Goal: Entertainment & Leisure: Browse casually

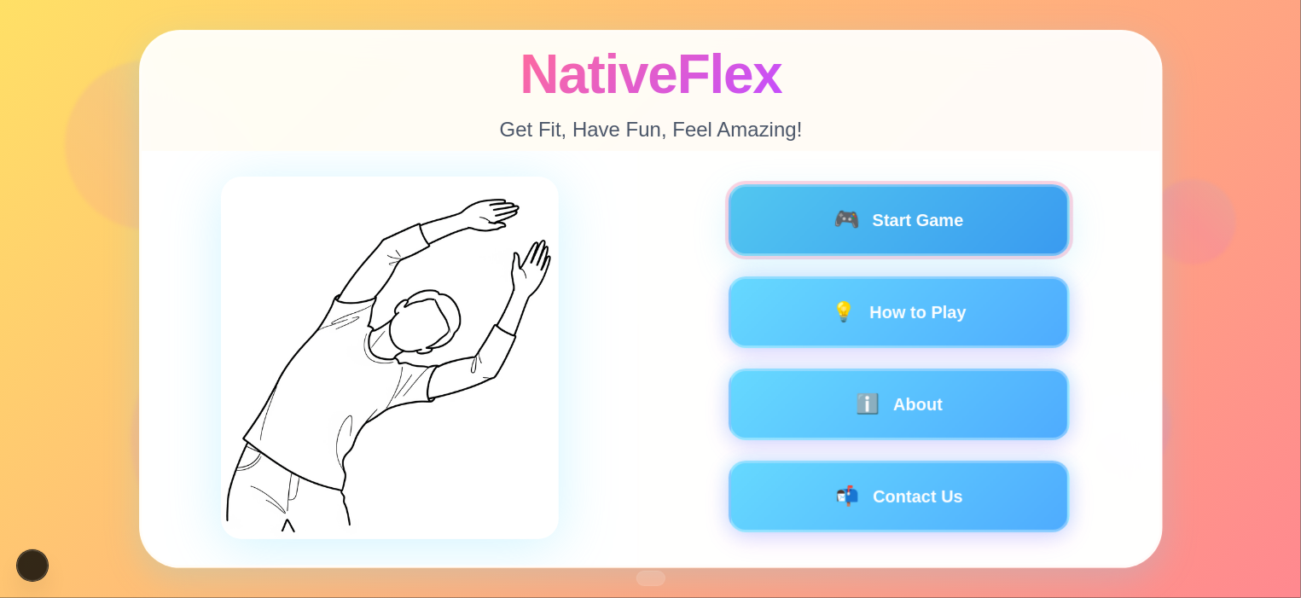
click at [914, 224] on button "🎮 Start Game" at bounding box center [898, 220] width 341 height 72
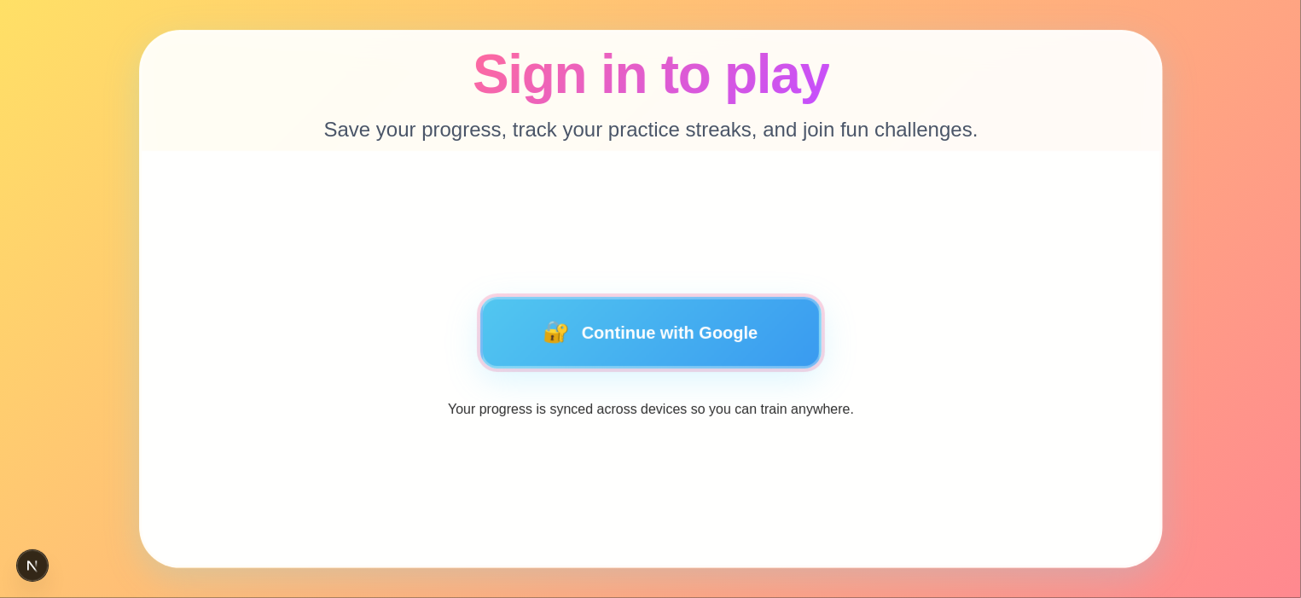
click at [641, 316] on button "🔐 Continue with Google" at bounding box center [650, 333] width 341 height 72
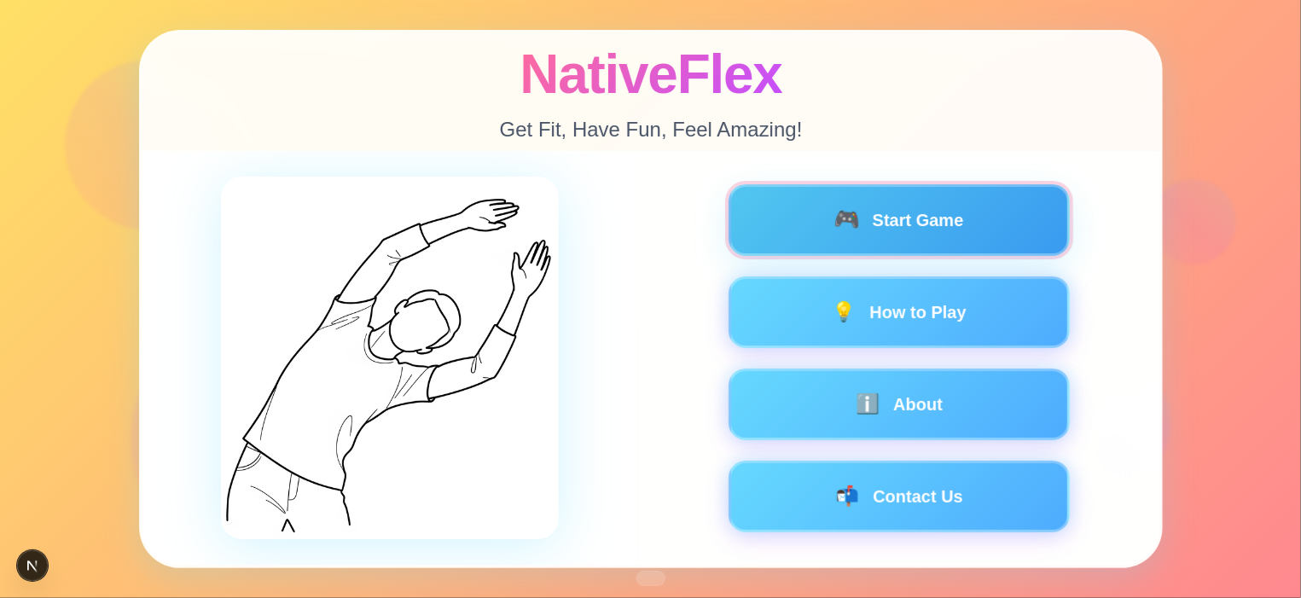
click at [943, 229] on button "🎮 Start Game" at bounding box center [898, 220] width 341 height 72
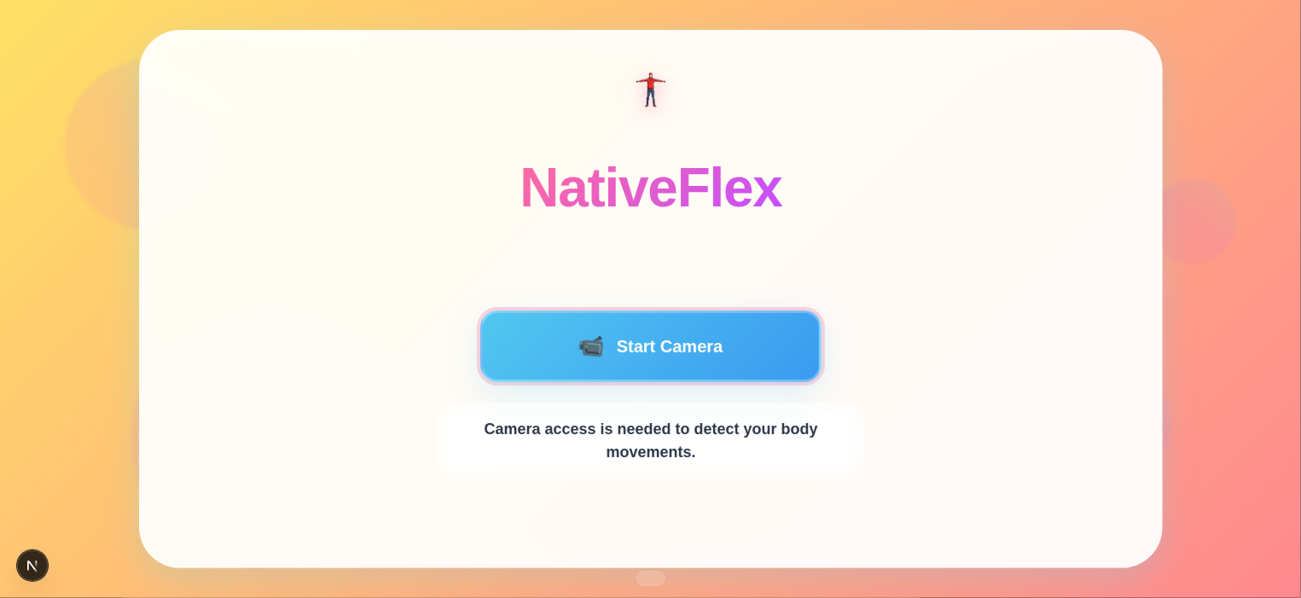
click at [713, 331] on button "📹 Start Camera" at bounding box center [650, 347] width 341 height 72
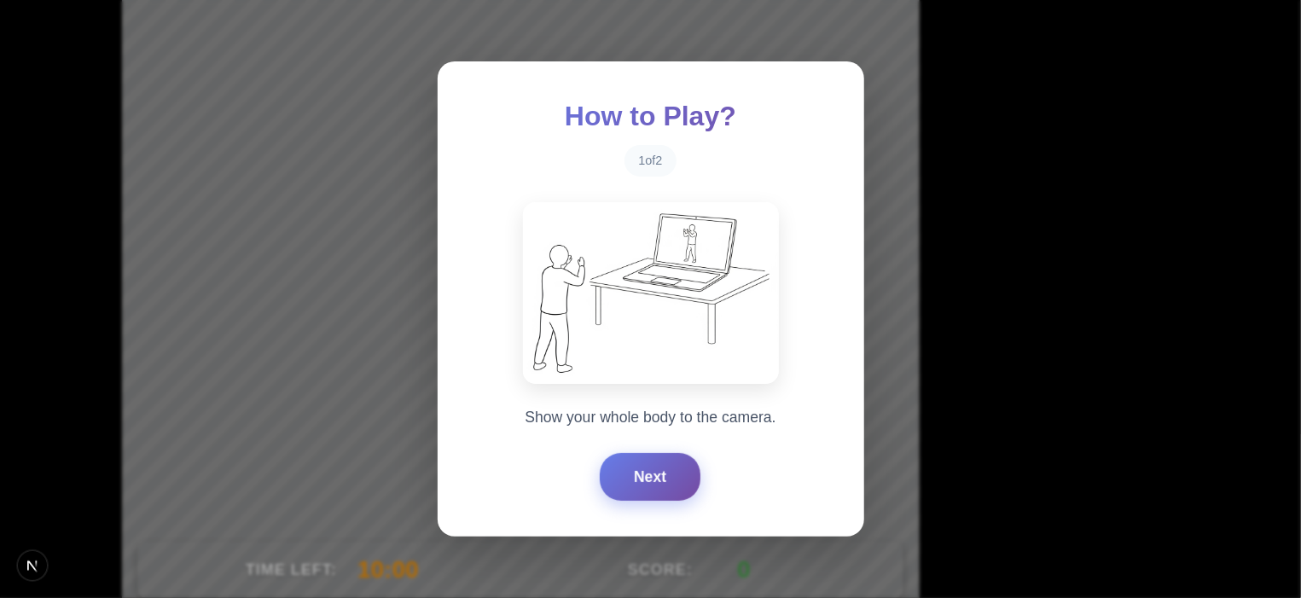
click at [652, 473] on button "Next" at bounding box center [650, 477] width 101 height 48
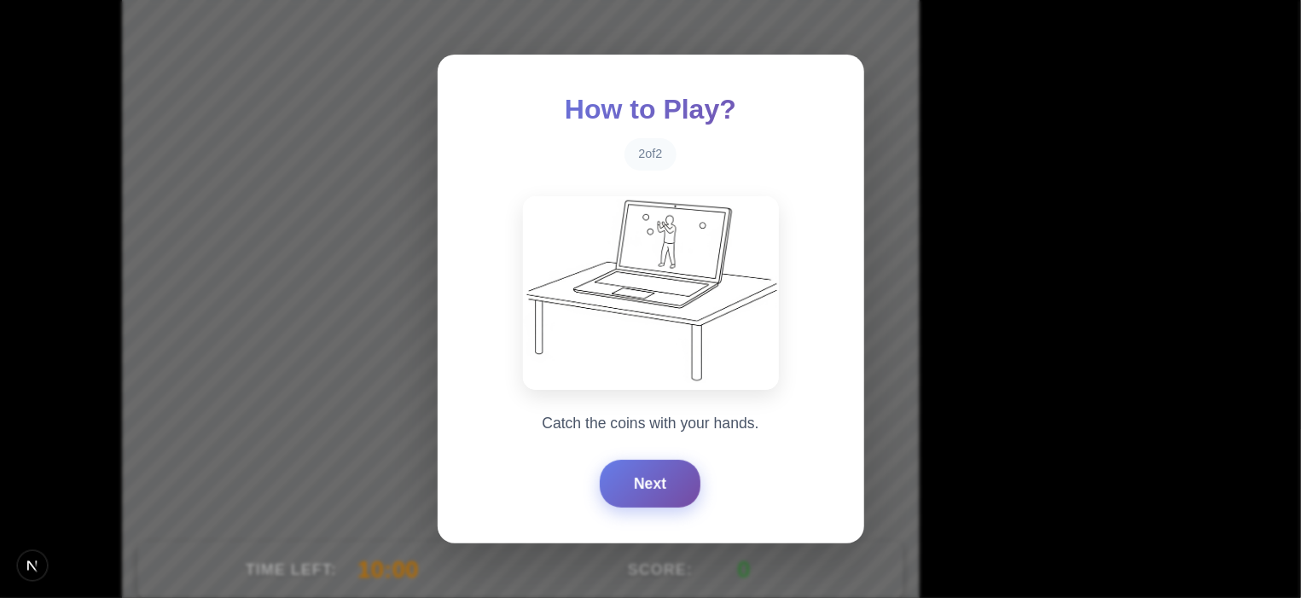
click at [652, 473] on button "Next" at bounding box center [650, 484] width 101 height 48
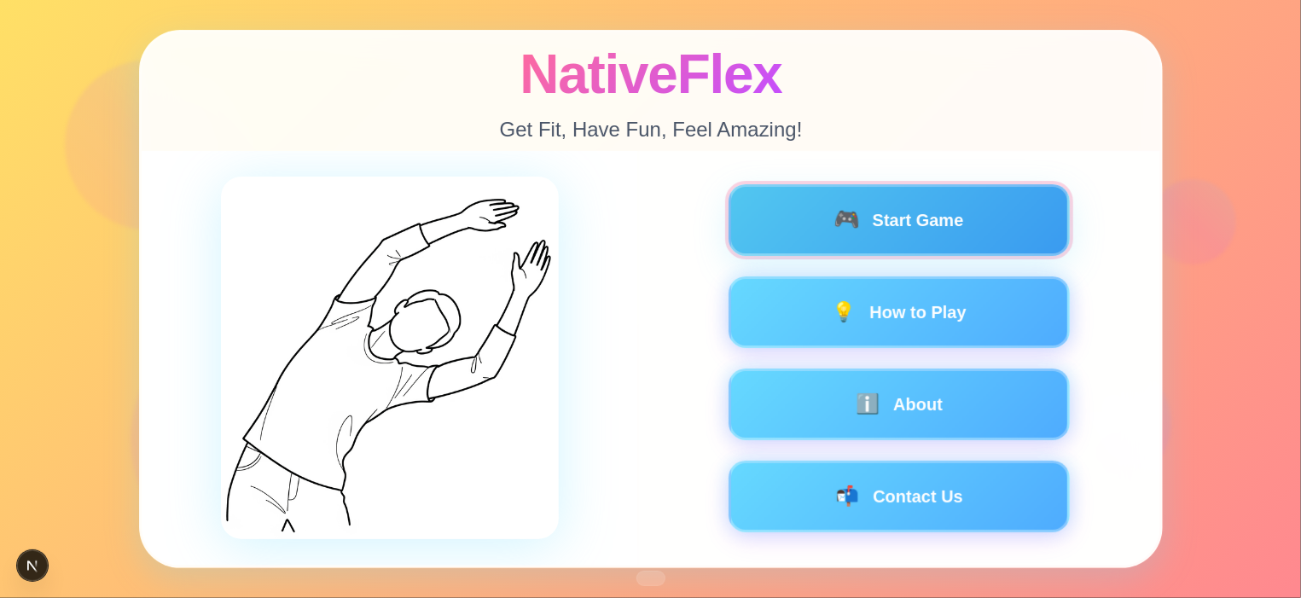
click at [936, 226] on button "🎮 Start Game" at bounding box center [898, 220] width 341 height 72
click at [877, 238] on button "🎮 Start Game" at bounding box center [898, 220] width 341 height 72
click at [957, 220] on button "🎮 Start Game" at bounding box center [898, 220] width 341 height 72
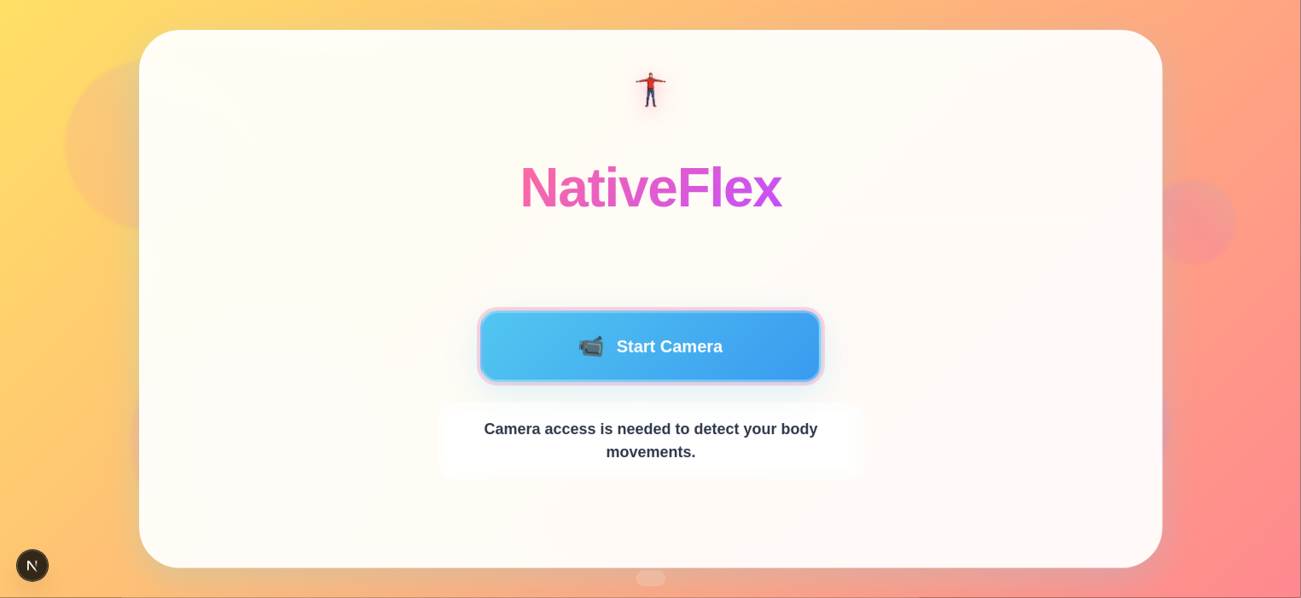
click at [746, 334] on button "📹 Start Camera" at bounding box center [650, 347] width 341 height 72
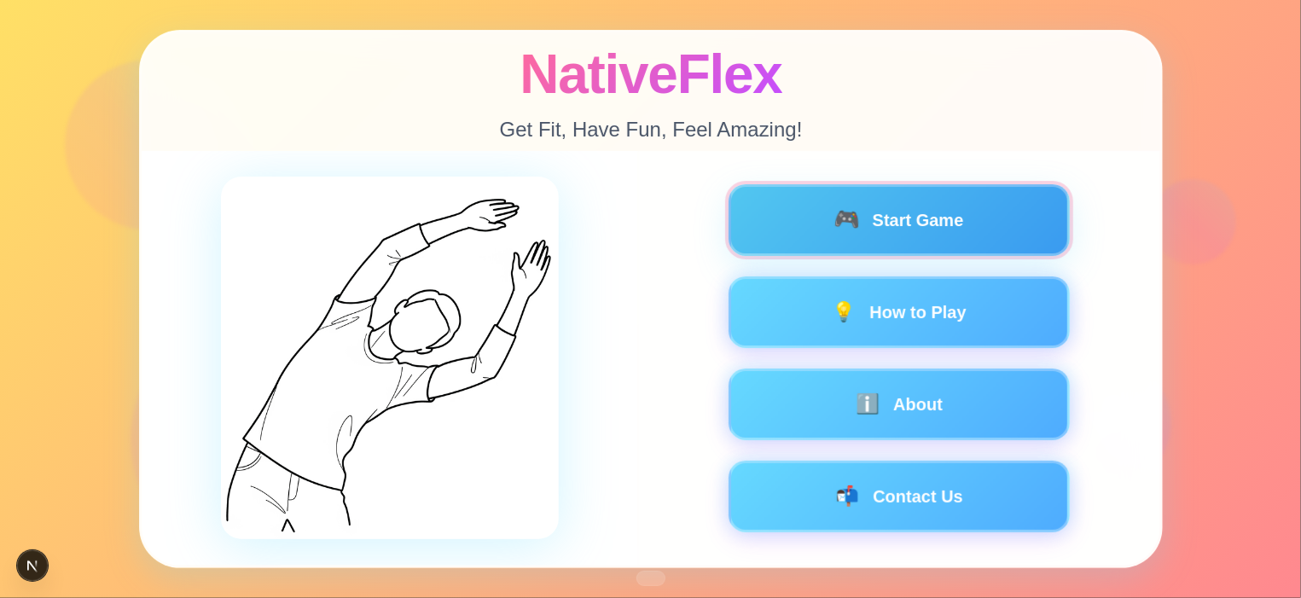
click at [972, 235] on button "🎮 Start Game" at bounding box center [898, 220] width 341 height 72
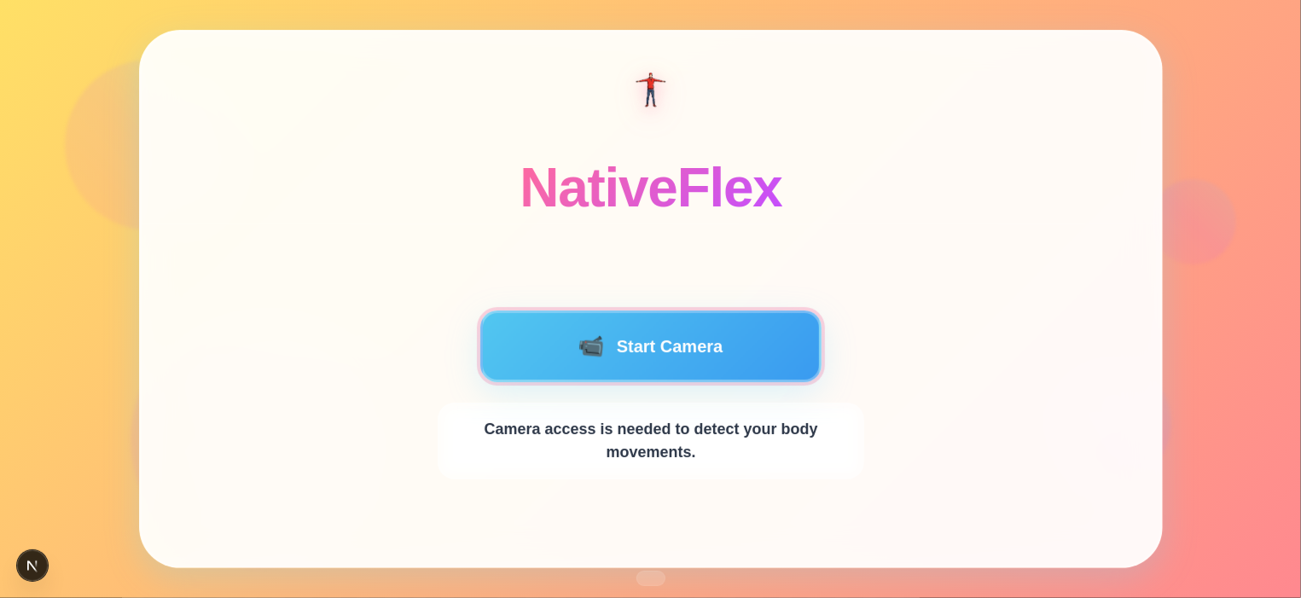
click at [712, 354] on button "📹 Start Camera" at bounding box center [650, 347] width 341 height 72
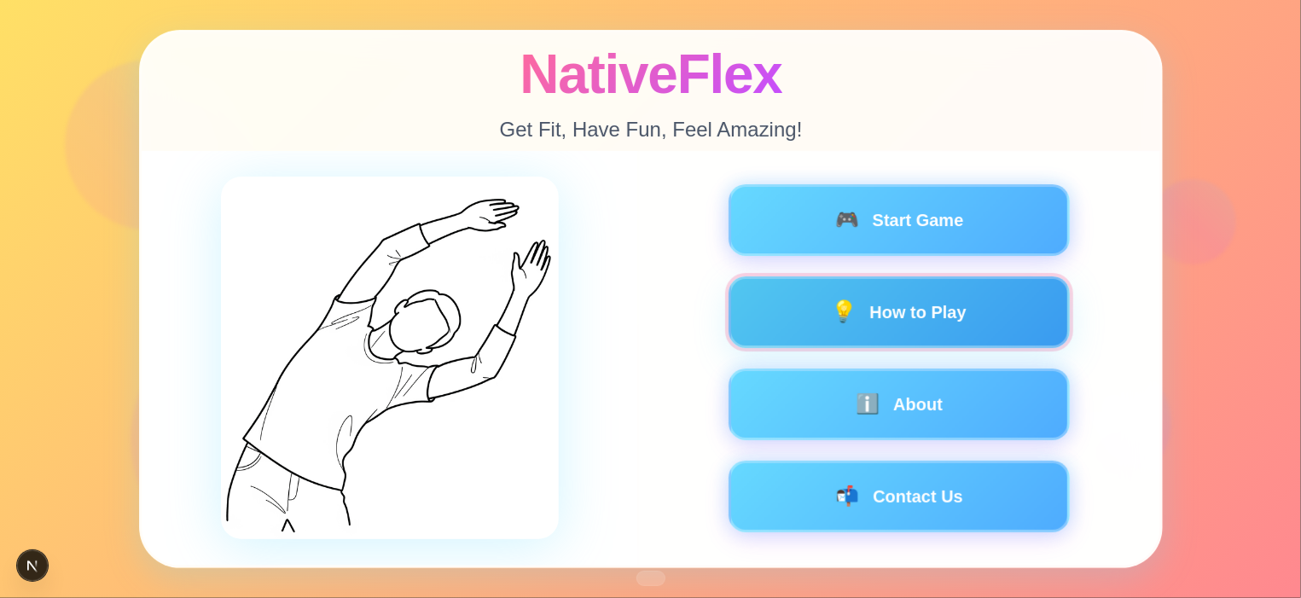
click at [948, 312] on button "💡 How to Play" at bounding box center [898, 312] width 341 height 72
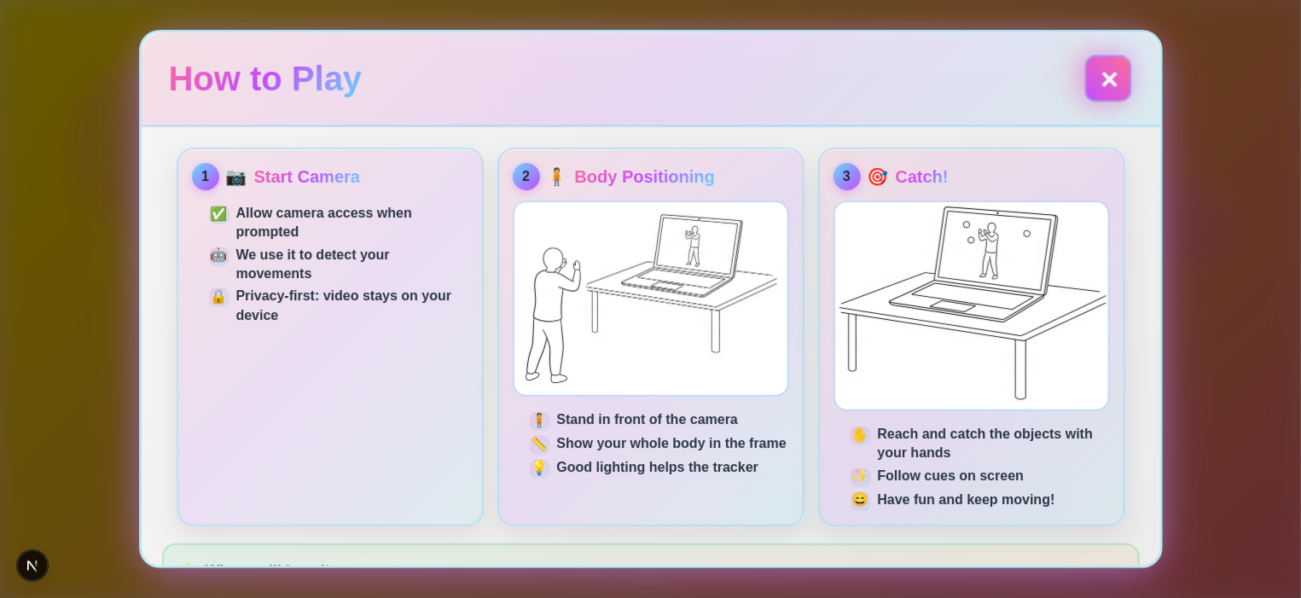
click at [1102, 82] on button "✕" at bounding box center [1108, 78] width 41 height 41
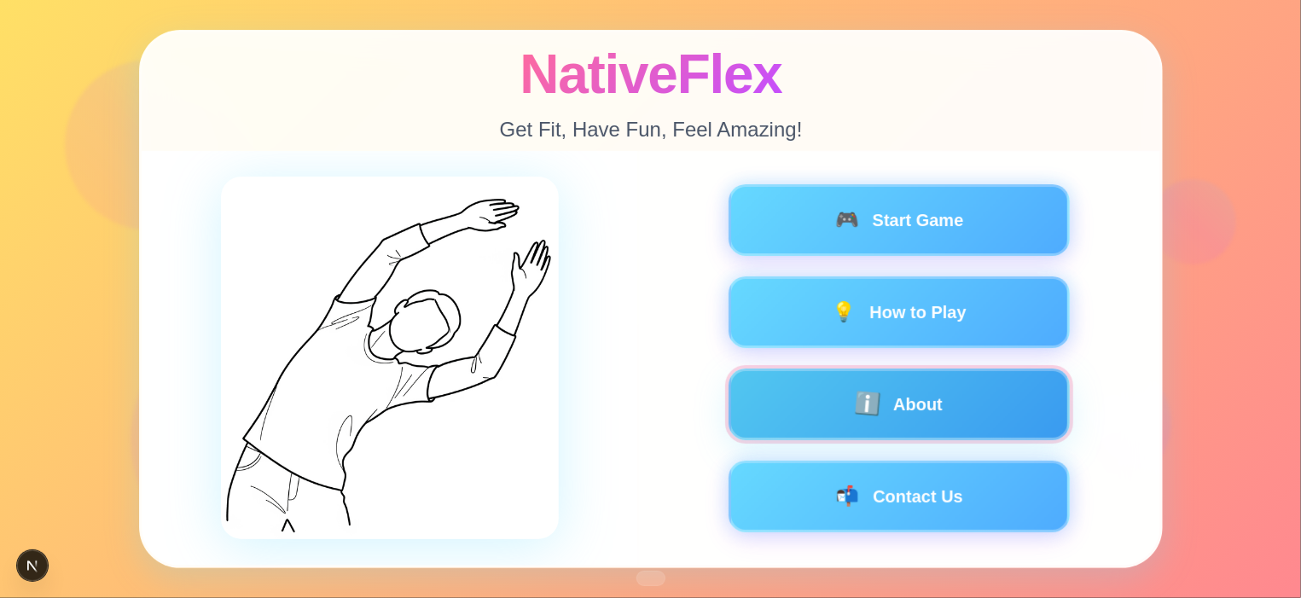
click at [892, 391] on button "ℹ️ About" at bounding box center [898, 405] width 341 height 72
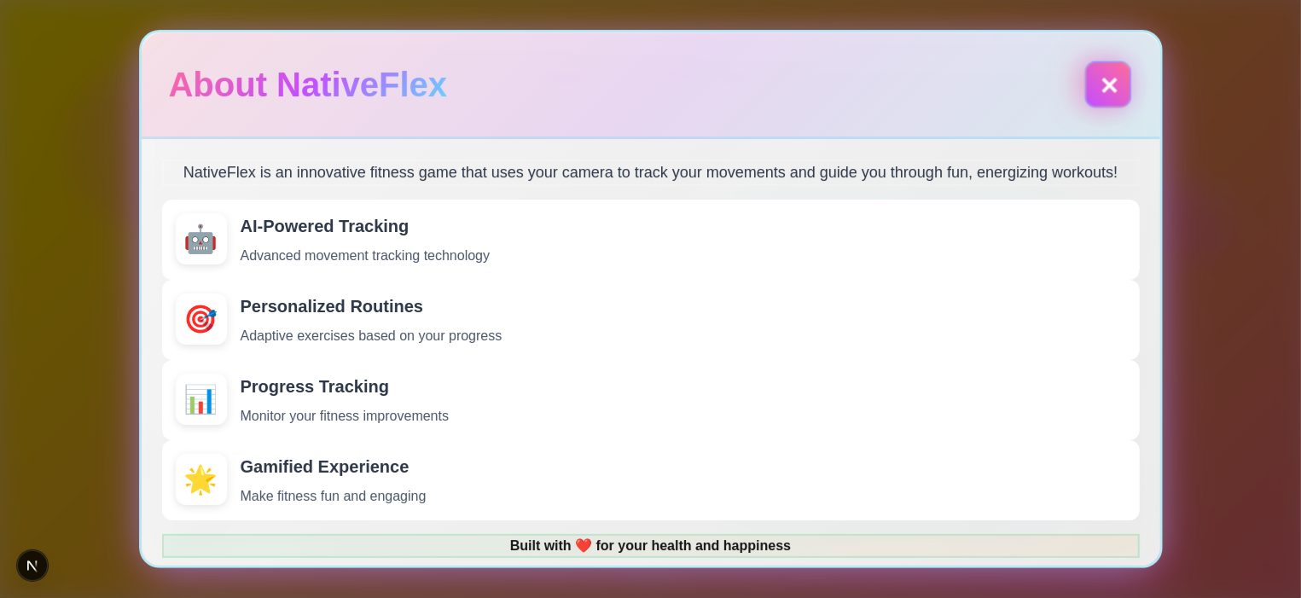
click at [1095, 75] on button "✕" at bounding box center [1107, 84] width 47 height 47
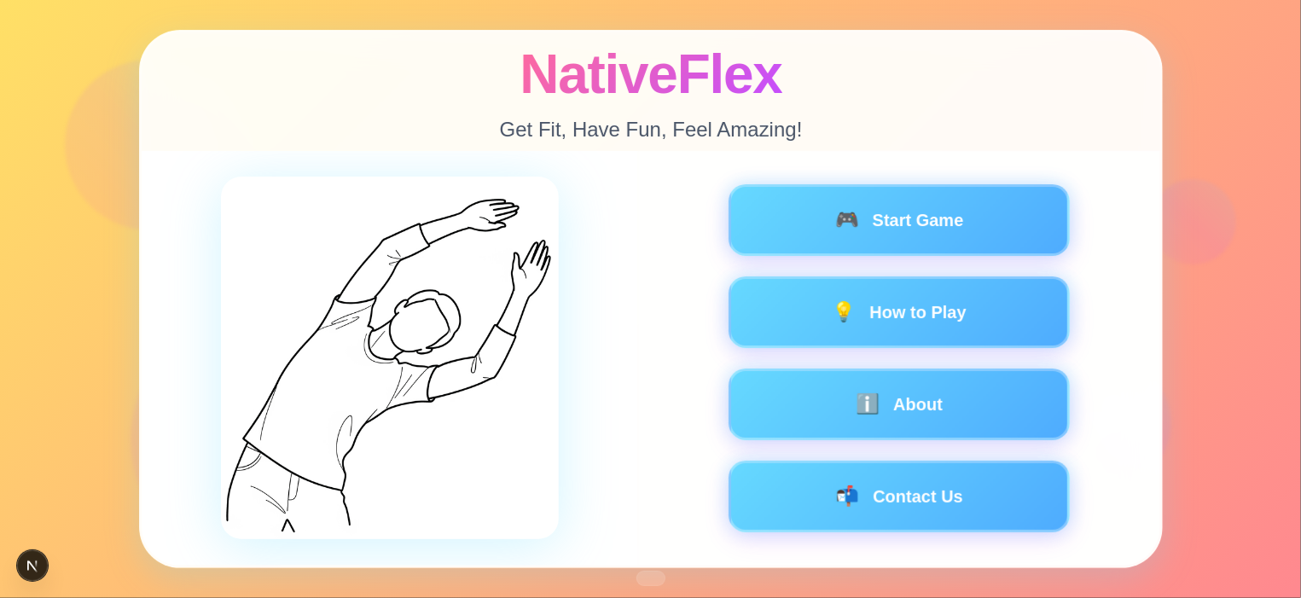
click at [913, 276] on div "🎮 Start Game 💡 How to Play ℹ️ About 📬 Contact Us" at bounding box center [898, 358] width 427 height 348
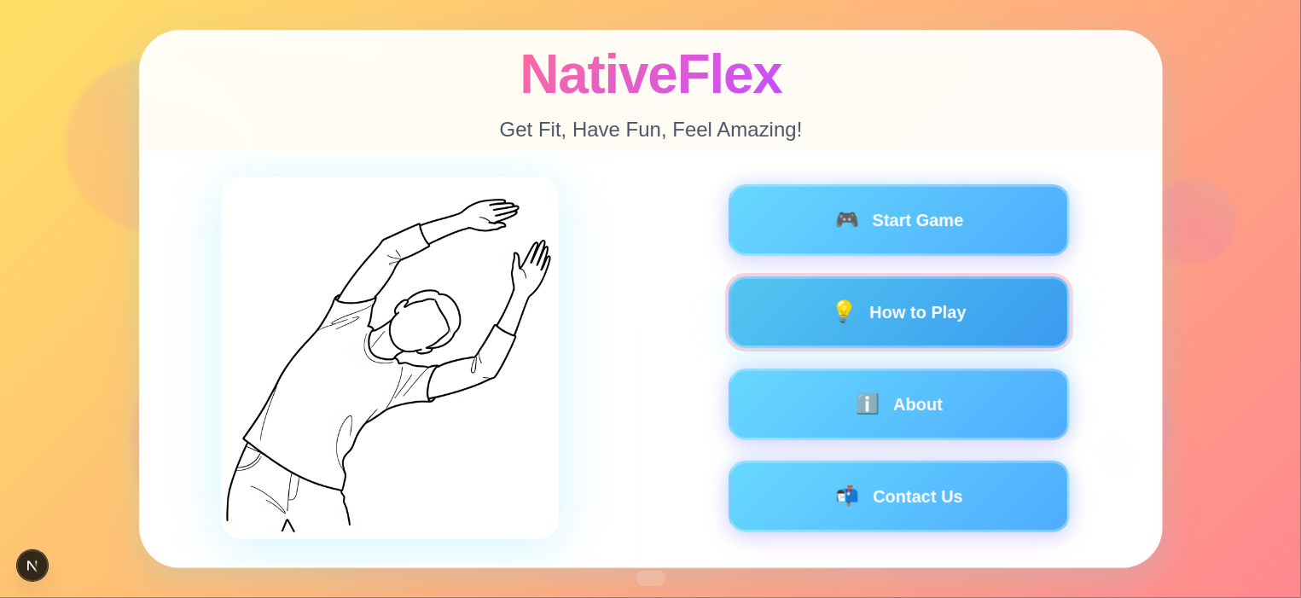
click at [913, 290] on button "💡 How to Play" at bounding box center [898, 312] width 341 height 72
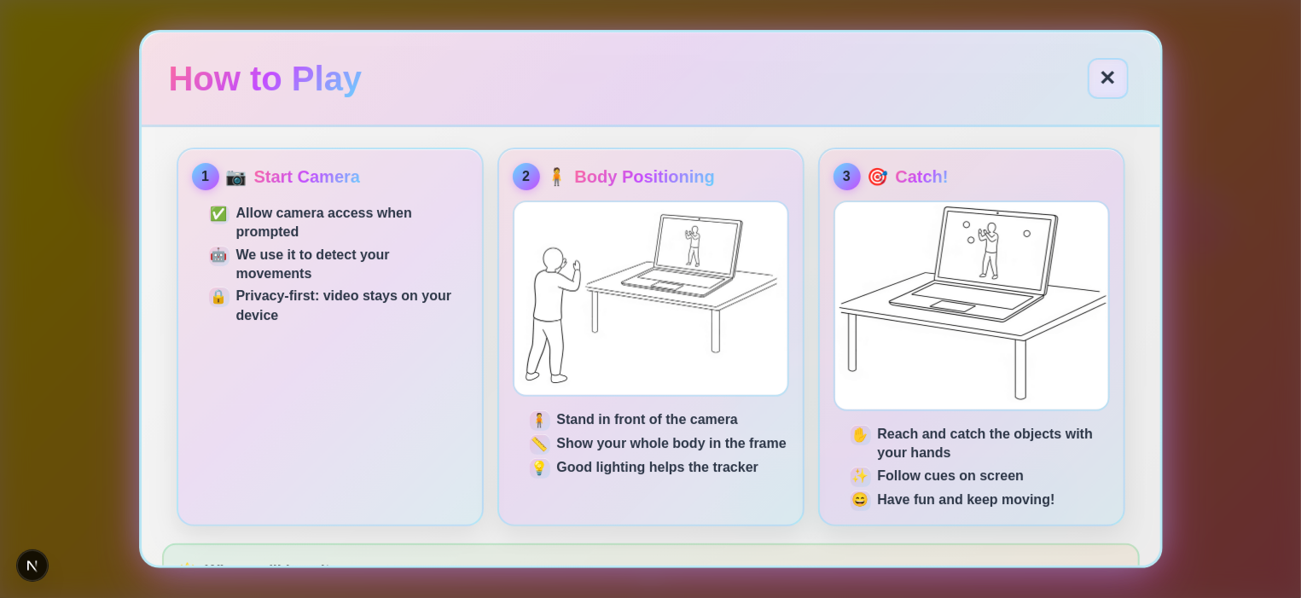
click at [1111, 85] on button "✕" at bounding box center [1108, 78] width 41 height 41
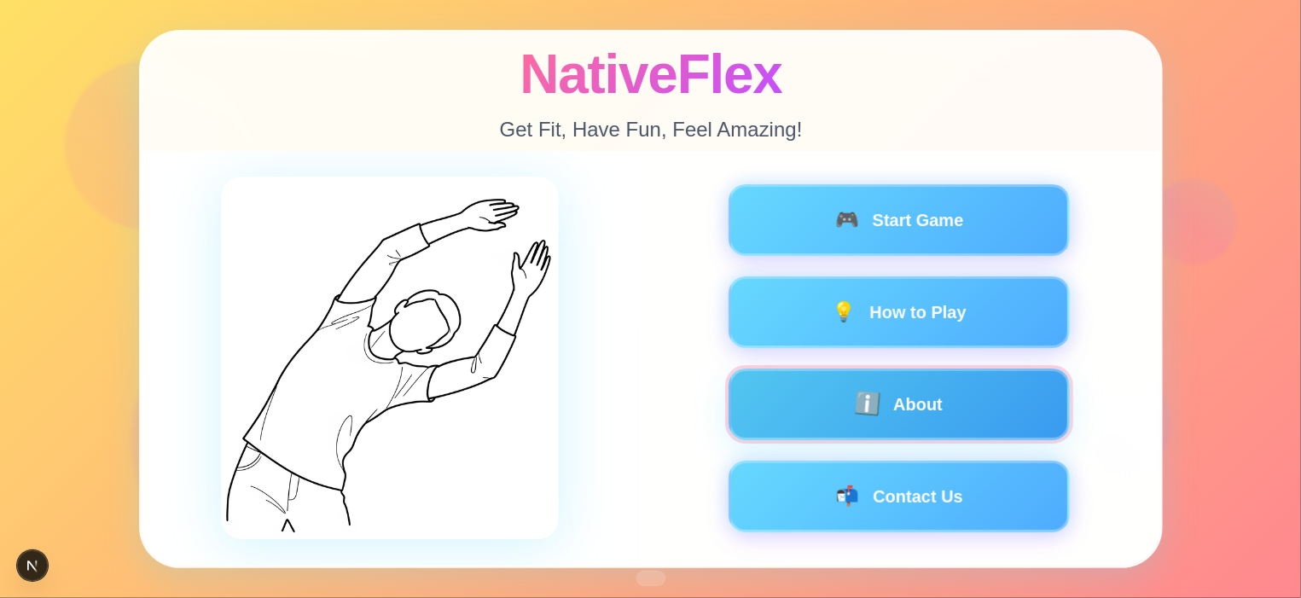
click at [901, 416] on button "ℹ️ About" at bounding box center [898, 405] width 341 height 72
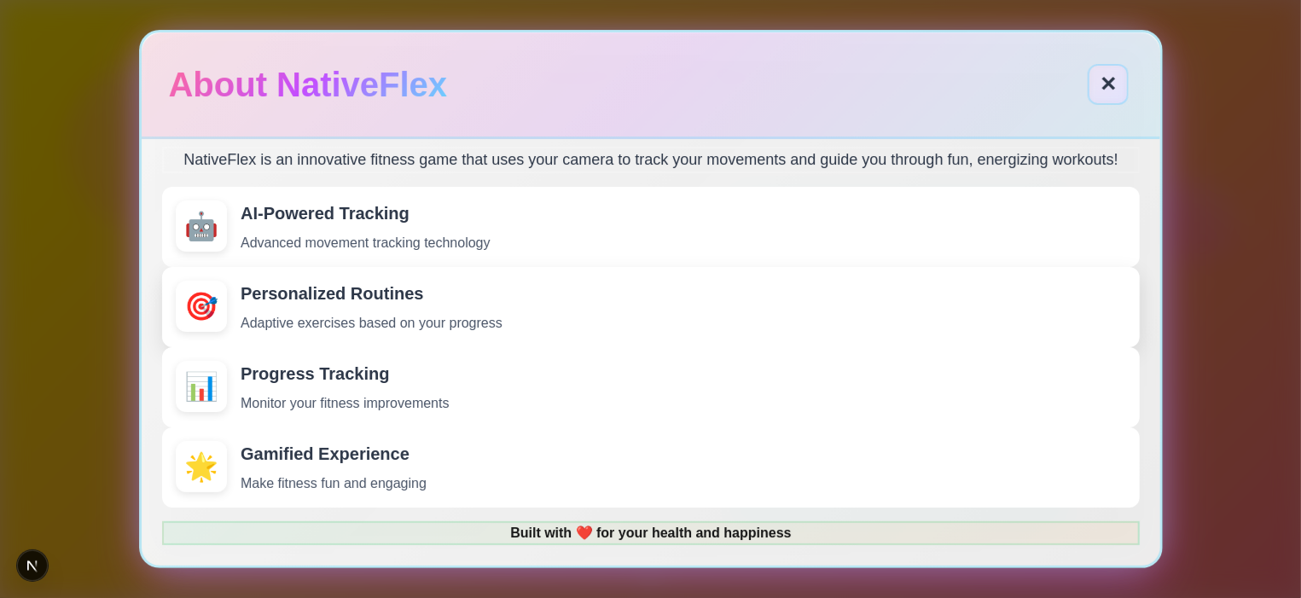
scroll to position [30, 0]
click at [1100, 83] on button "✕" at bounding box center [1108, 84] width 41 height 41
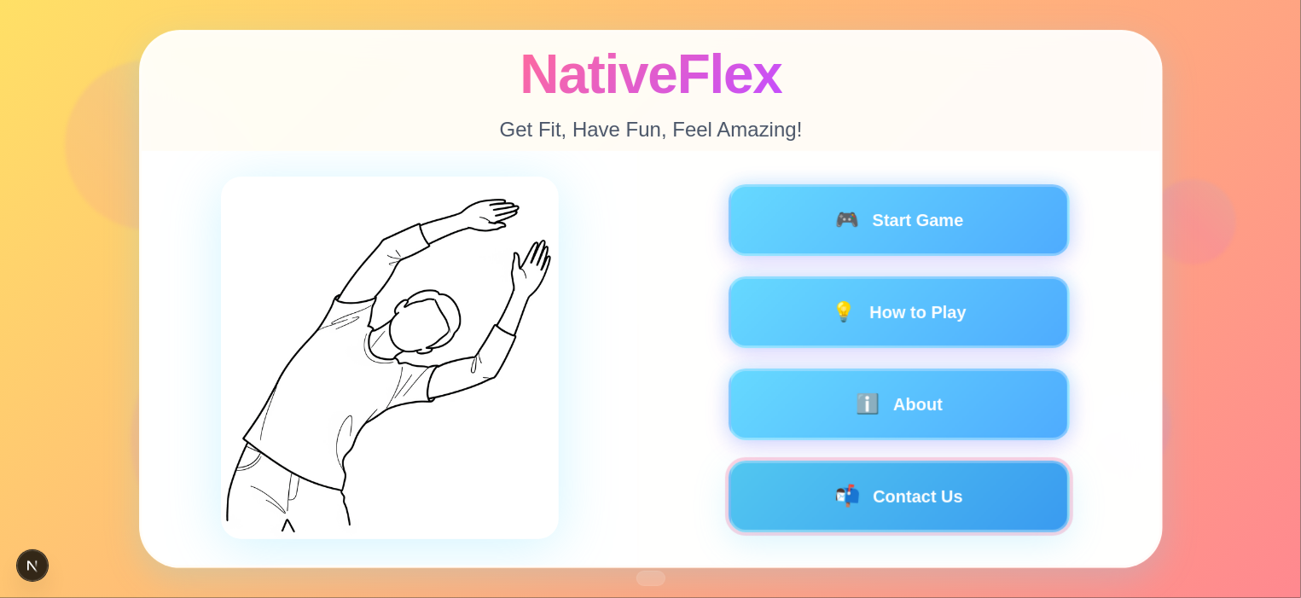
click at [846, 501] on span "📬" at bounding box center [847, 496] width 28 height 23
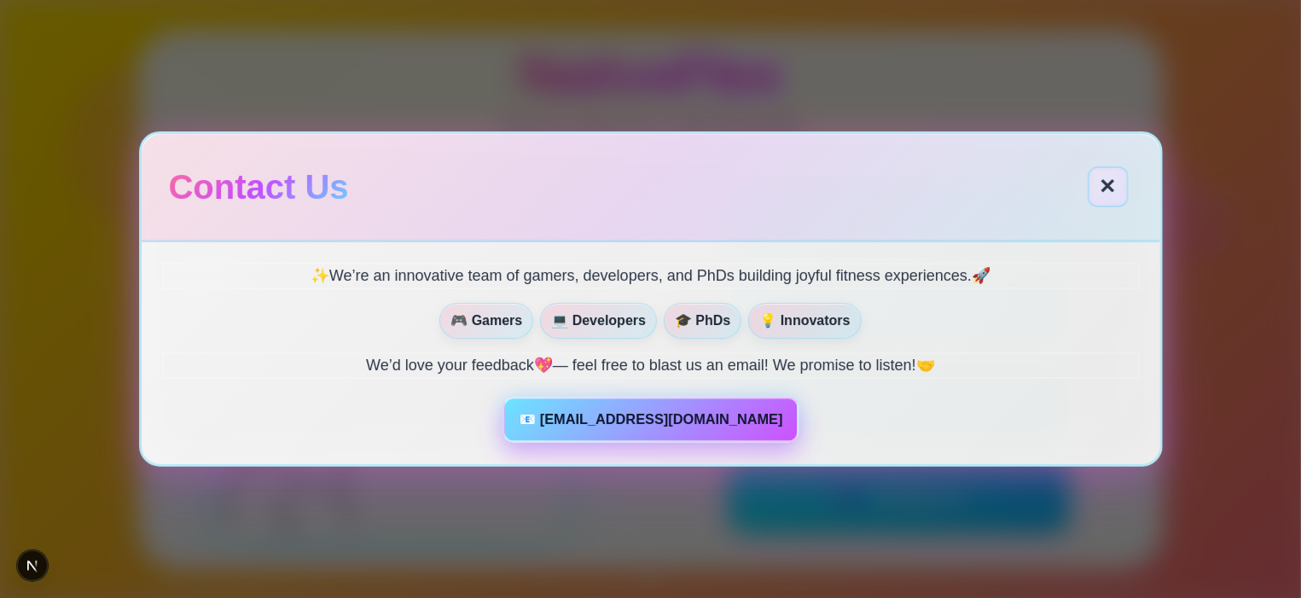
click at [688, 418] on link "📧 feedback@nativeflex.fit" at bounding box center [649, 419] width 295 height 45
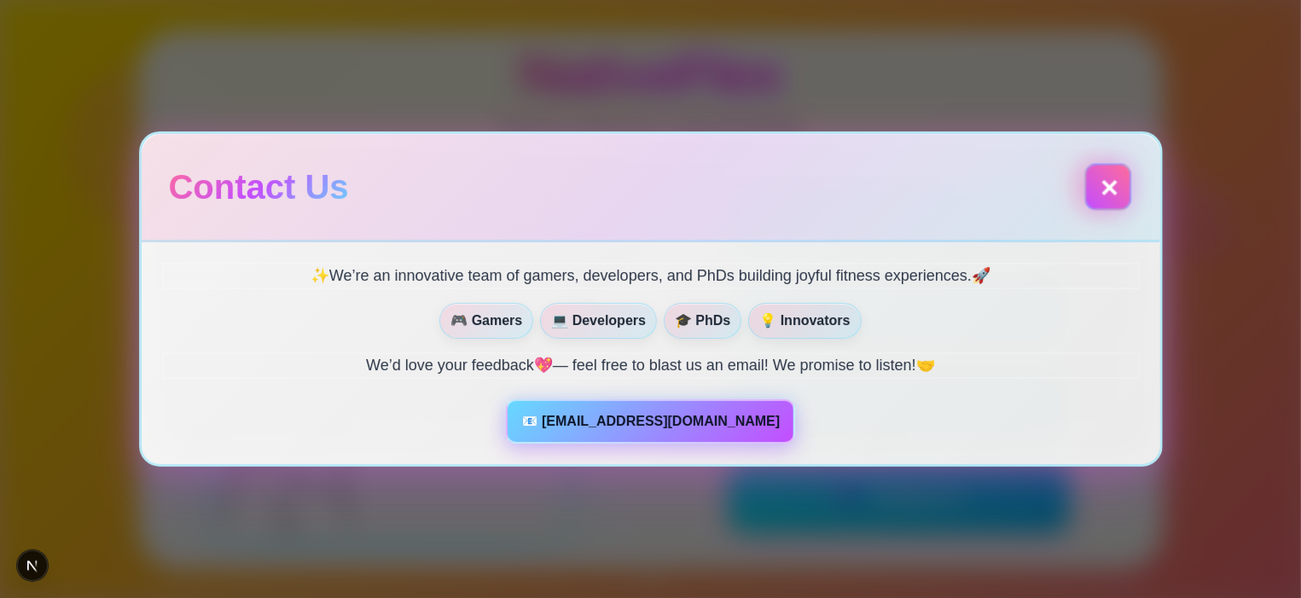
click at [1108, 194] on button "✕" at bounding box center [1108, 186] width 41 height 41
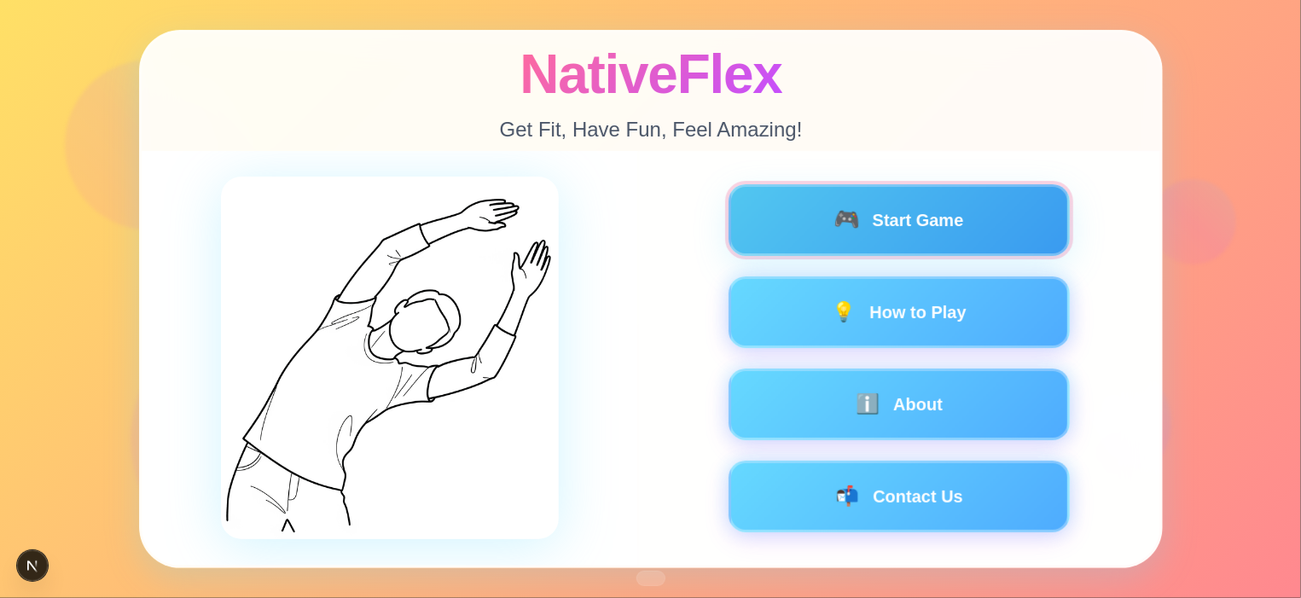
click at [905, 211] on button "🎮 Start Game" at bounding box center [898, 220] width 341 height 72
click at [797, 210] on button "🎮 Start Game" at bounding box center [898, 220] width 341 height 72
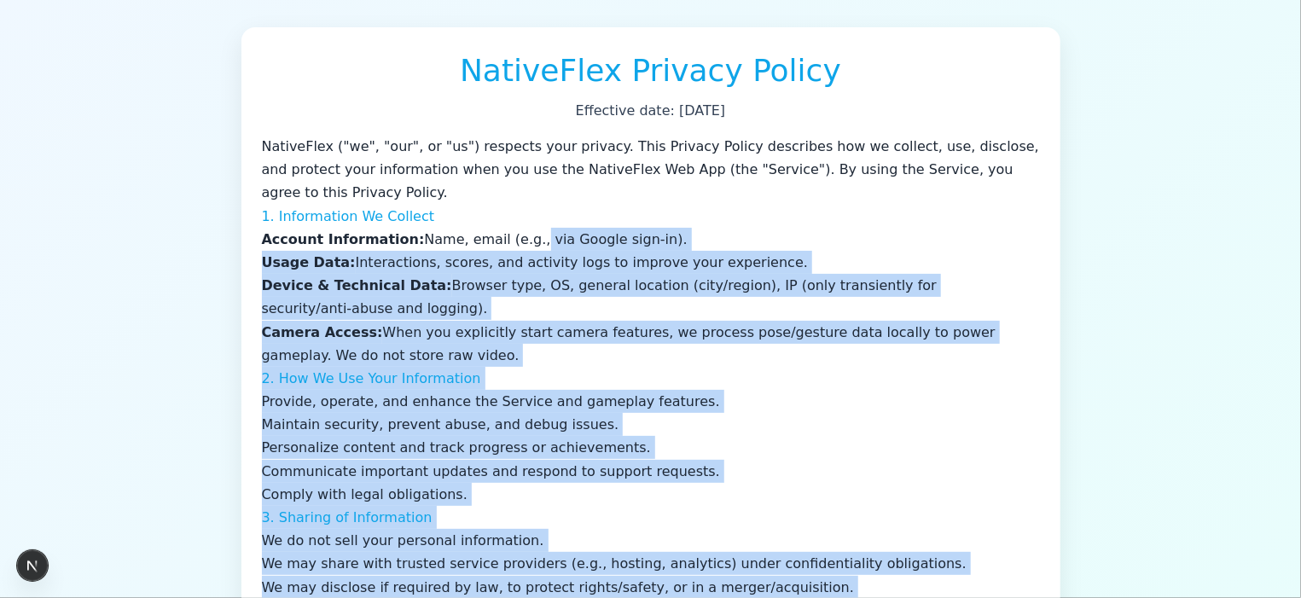
drag, startPoint x: 521, startPoint y: 241, endPoint x: 912, endPoint y: 572, distance: 512.6
click at [839, 417] on li "Maintain security, prevent abuse, and debug issues." at bounding box center [651, 424] width 778 height 23
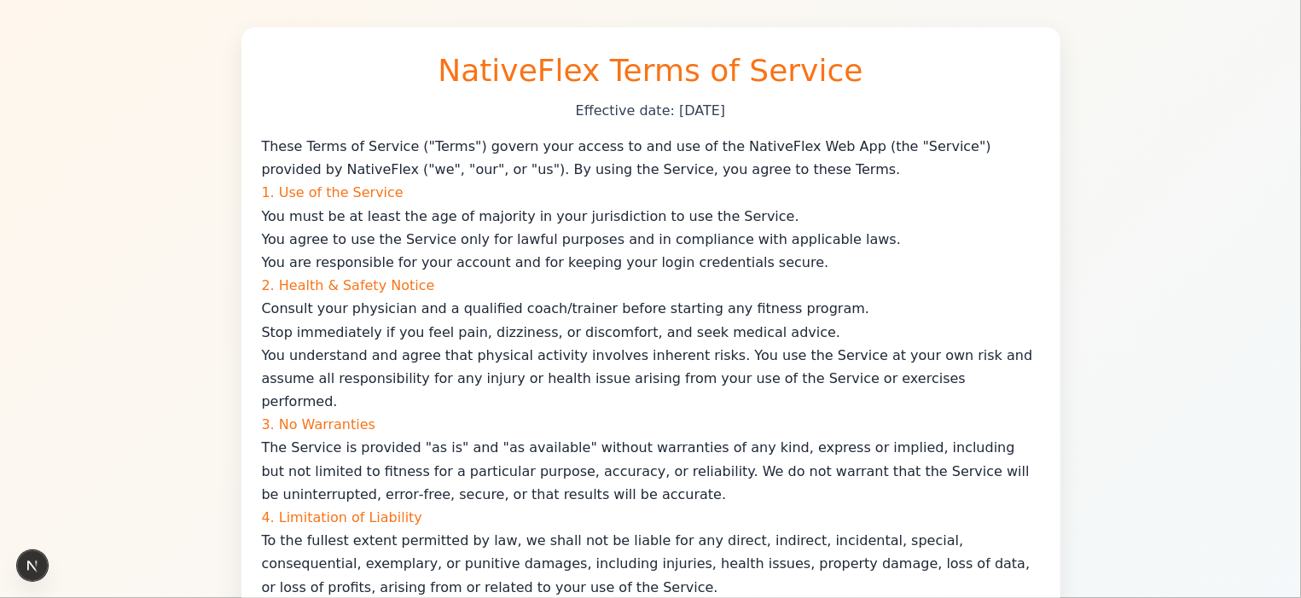
drag, startPoint x: 630, startPoint y: 366, endPoint x: 745, endPoint y: 616, distance: 274.8
click at [745, 597] on html "NativeFlex Terms of Service Effective date: [DATE] These Terms of Service ("Ter…" at bounding box center [650, 299] width 1301 height 598
click at [808, 468] on p "The Service is provided "as is" and "as available" without warranties of any ki…" at bounding box center [651, 471] width 778 height 70
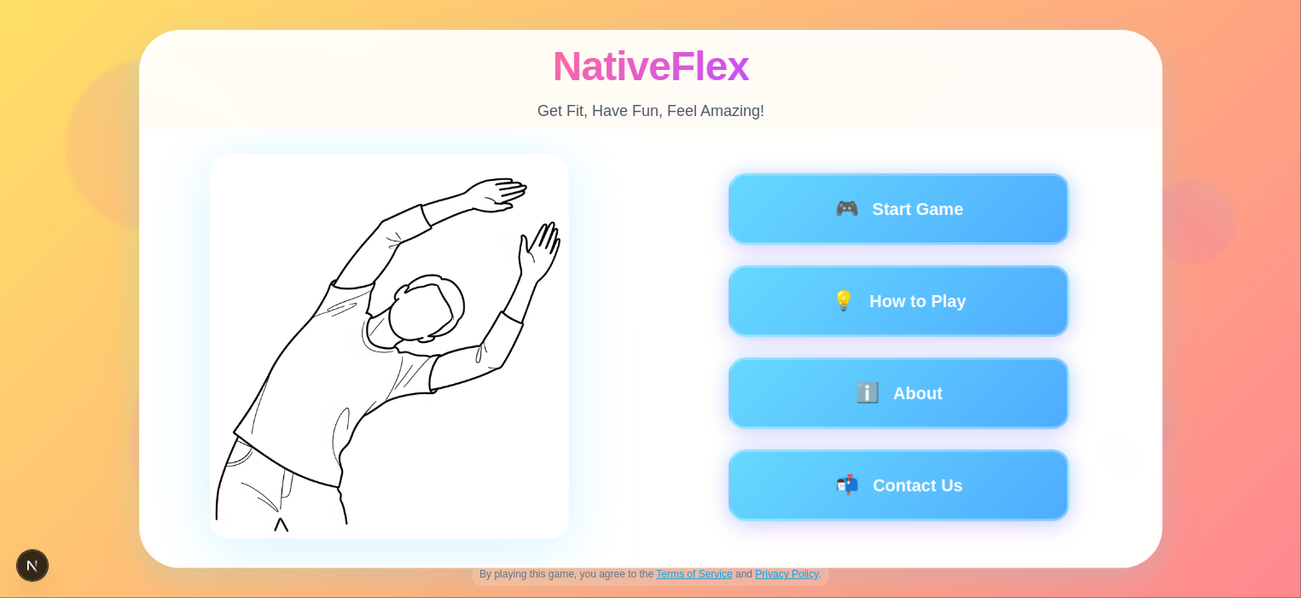
click at [698, 580] on p "By playing this game, you agree to the Terms of Service and Privacy Policy ." at bounding box center [650, 575] width 357 height 22
click at [698, 580] on link "Terms of Service" at bounding box center [695, 574] width 76 height 12
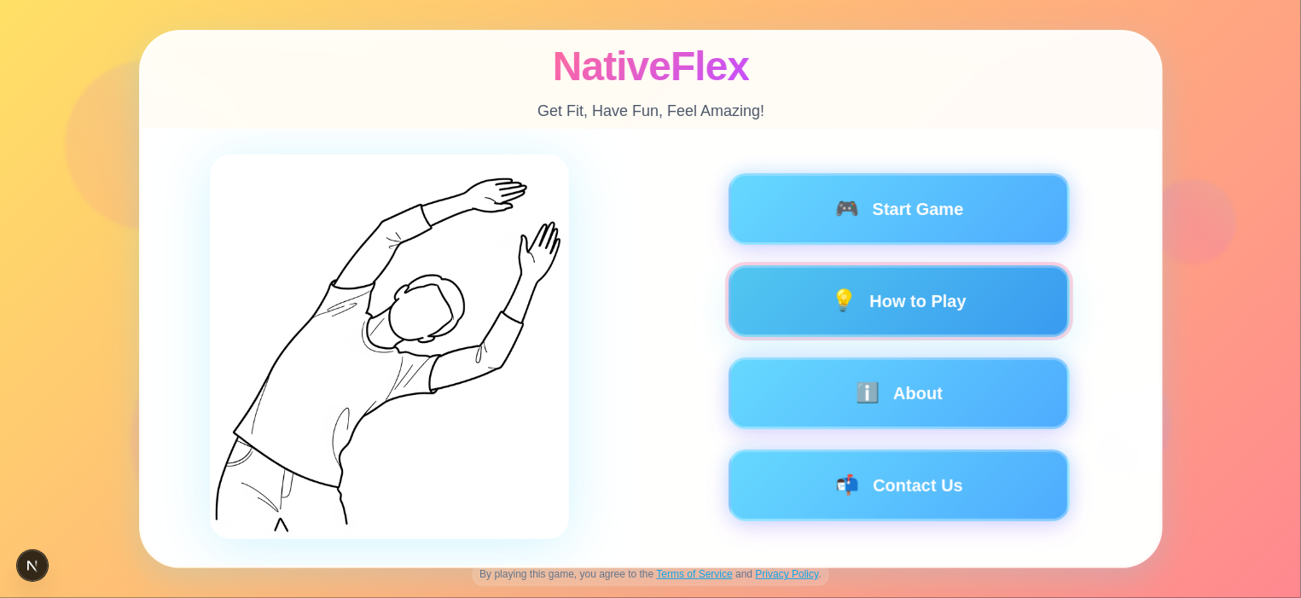
click at [917, 311] on button "💡 How to Play" at bounding box center [898, 301] width 341 height 72
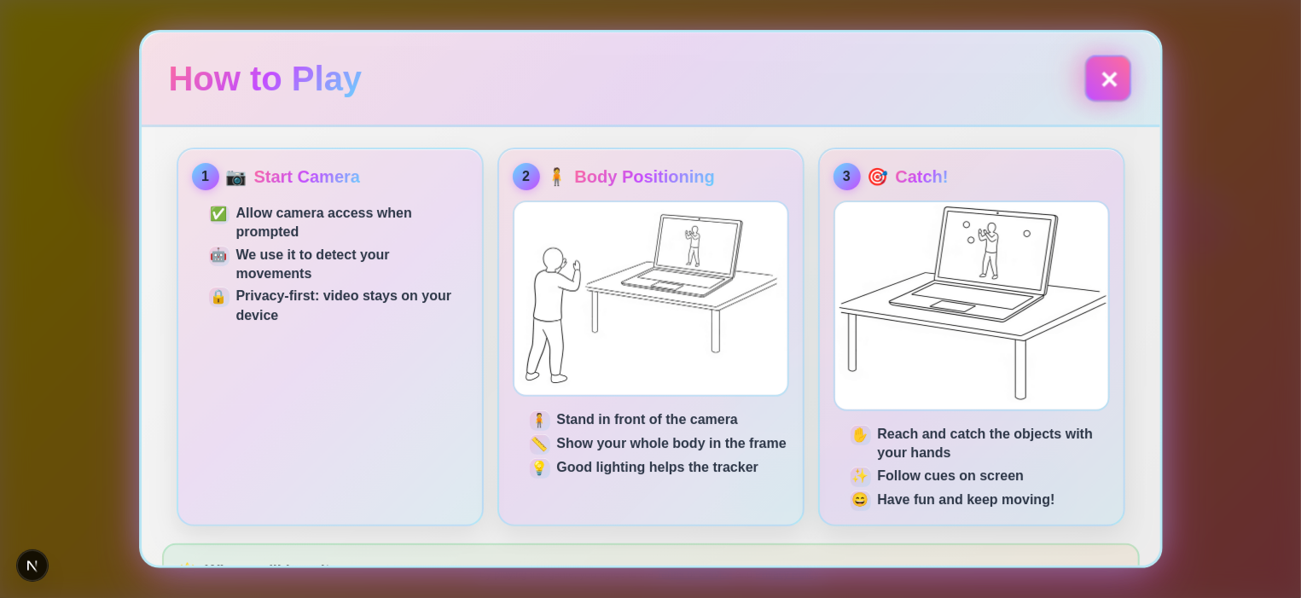
click at [1103, 79] on button "✕" at bounding box center [1107, 78] width 47 height 47
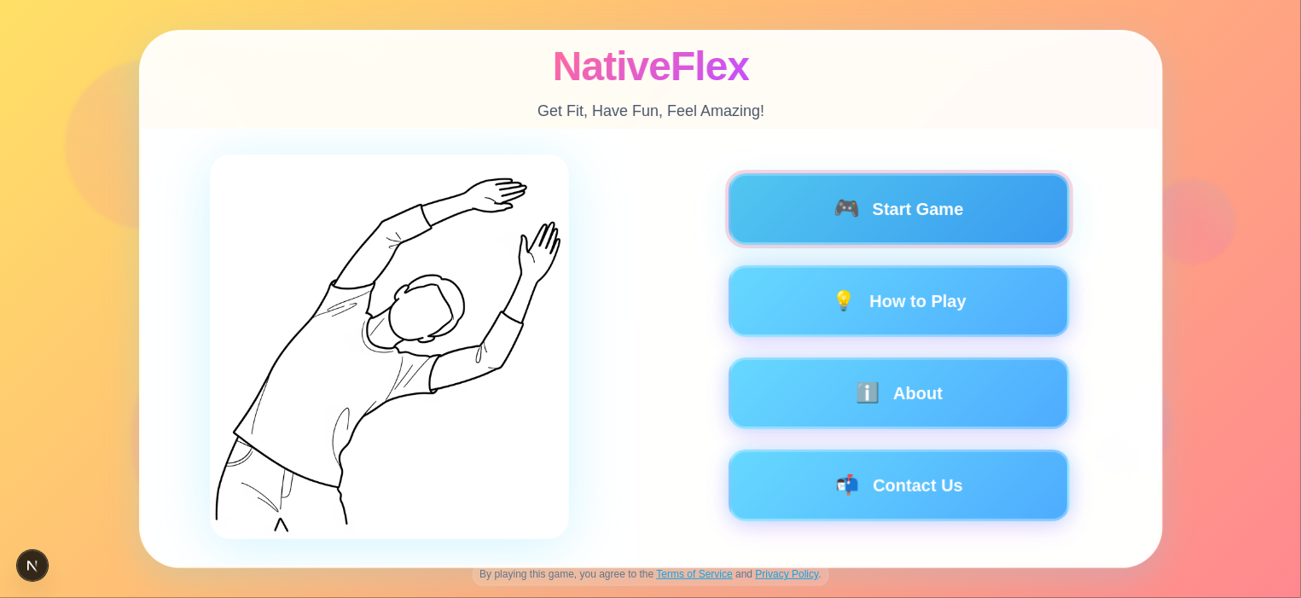
click at [885, 200] on button "🎮 Start Game" at bounding box center [898, 209] width 341 height 72
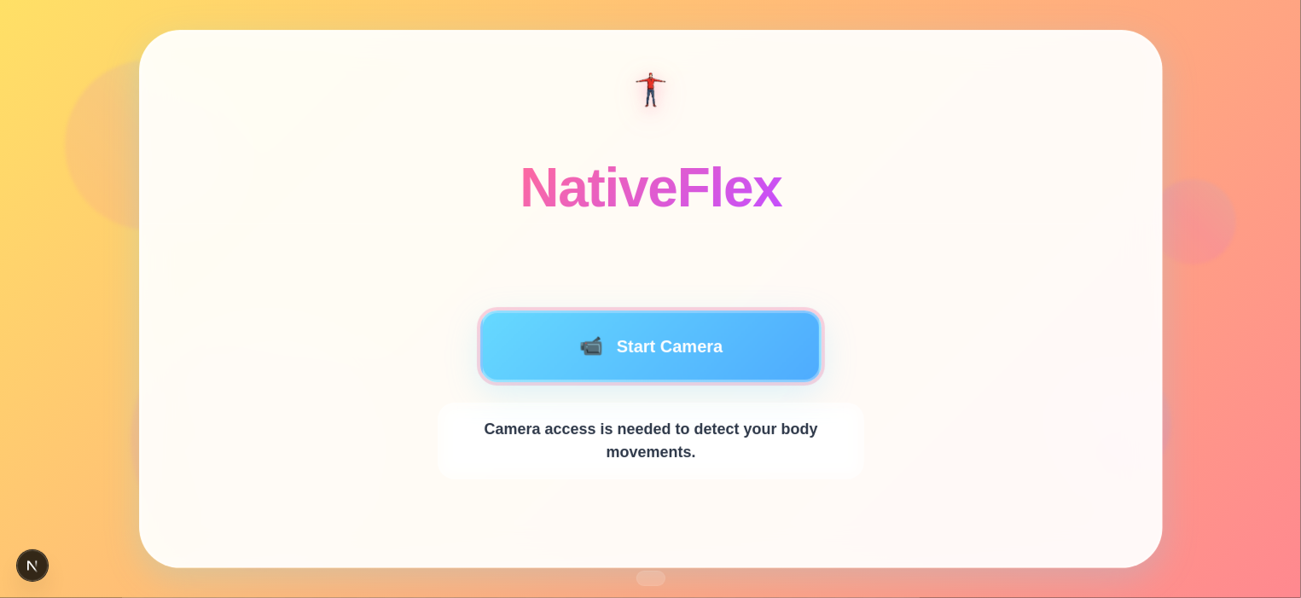
click at [579, 338] on span "📹" at bounding box center [590, 346] width 24 height 19
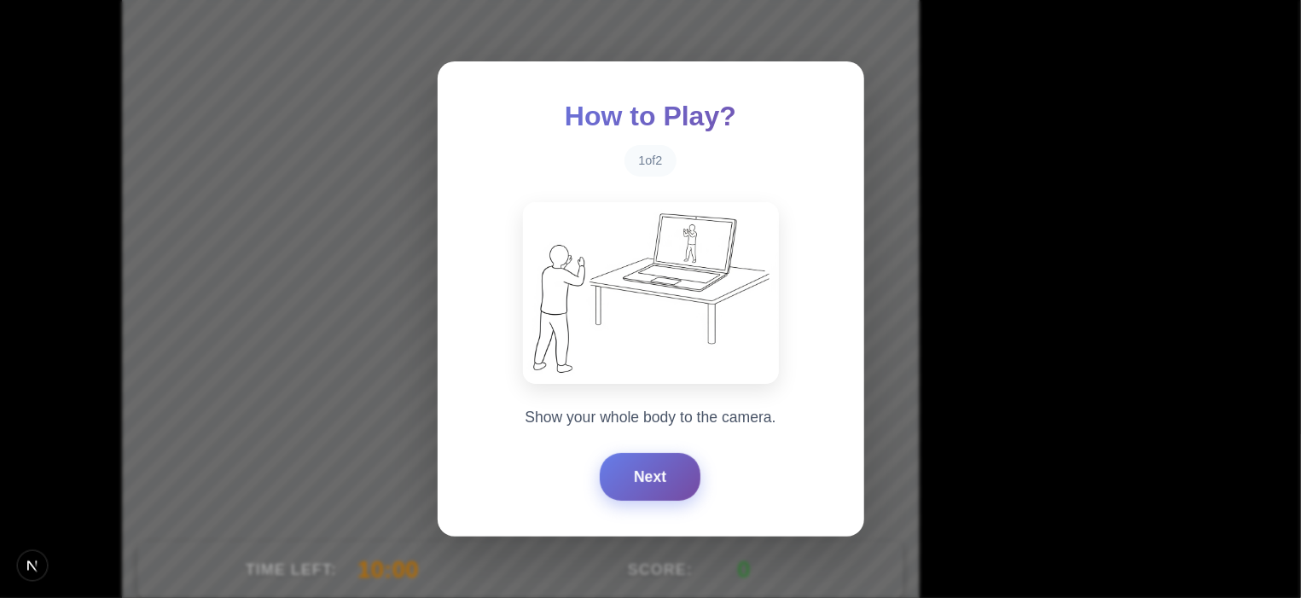
click at [637, 479] on button "Next" at bounding box center [650, 477] width 101 height 48
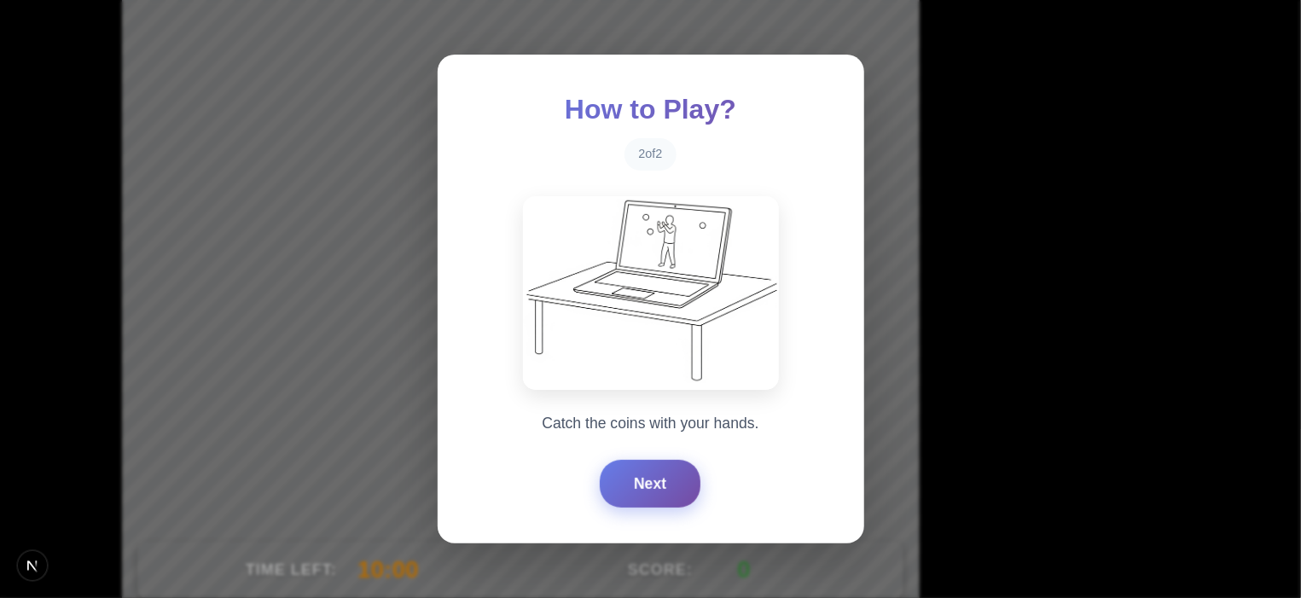
click at [637, 479] on button "Next" at bounding box center [650, 484] width 101 height 48
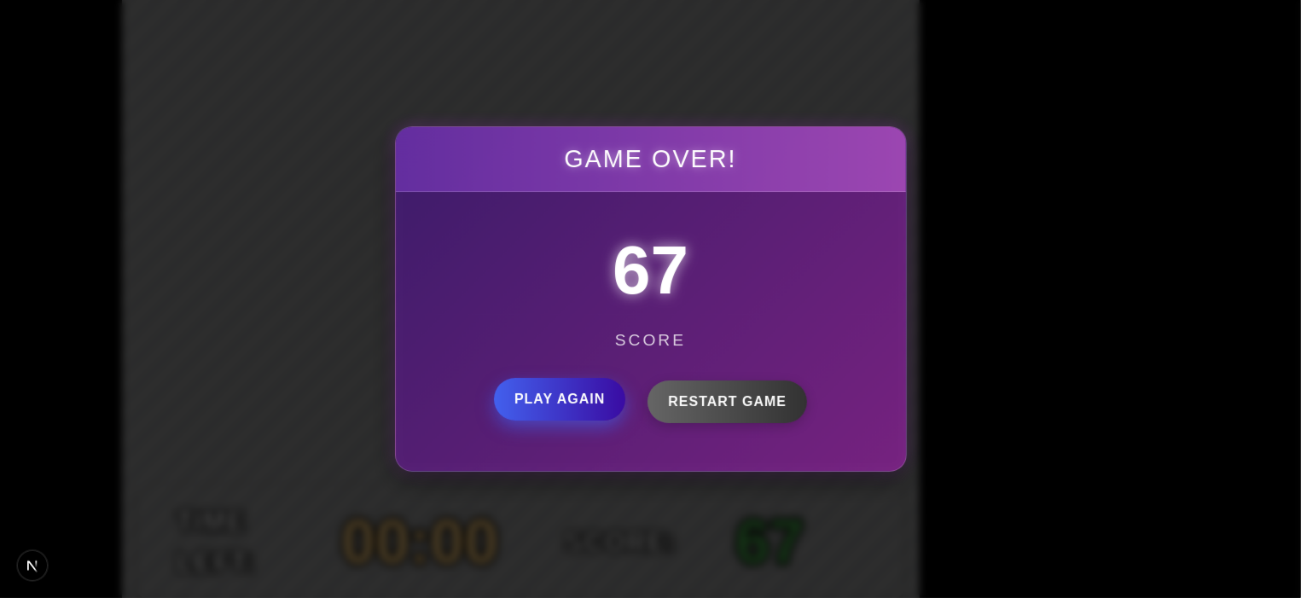
click at [602, 386] on button "Play Again" at bounding box center [559, 399] width 131 height 43
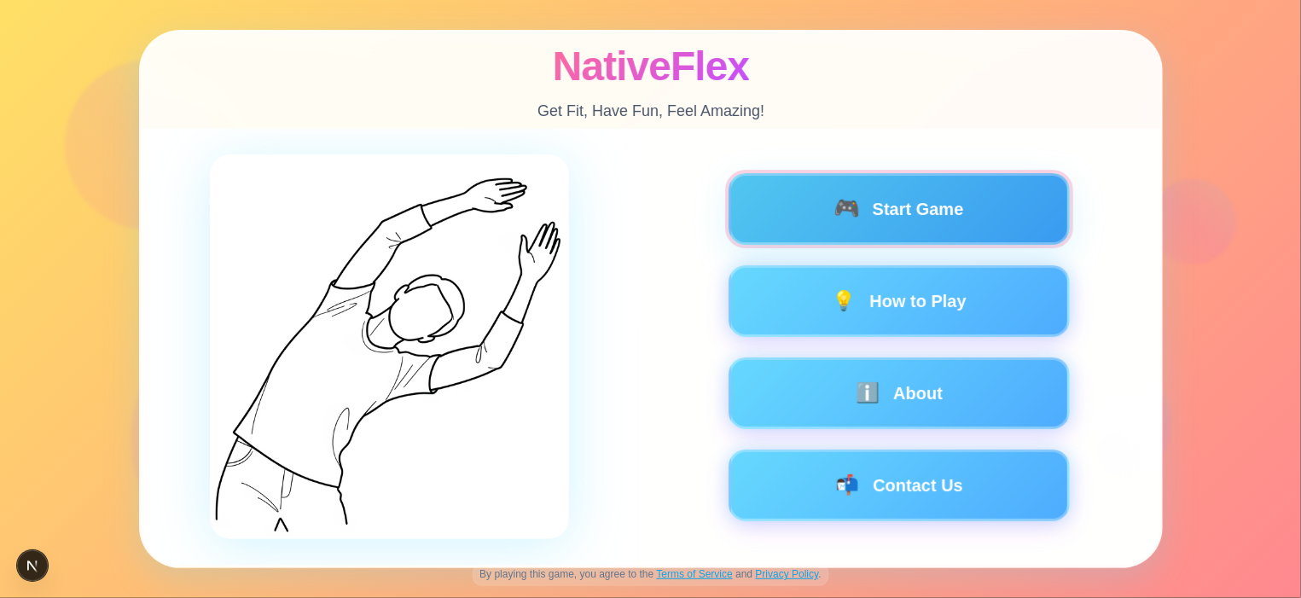
click at [824, 232] on button "🎮 Start Game" at bounding box center [898, 209] width 341 height 72
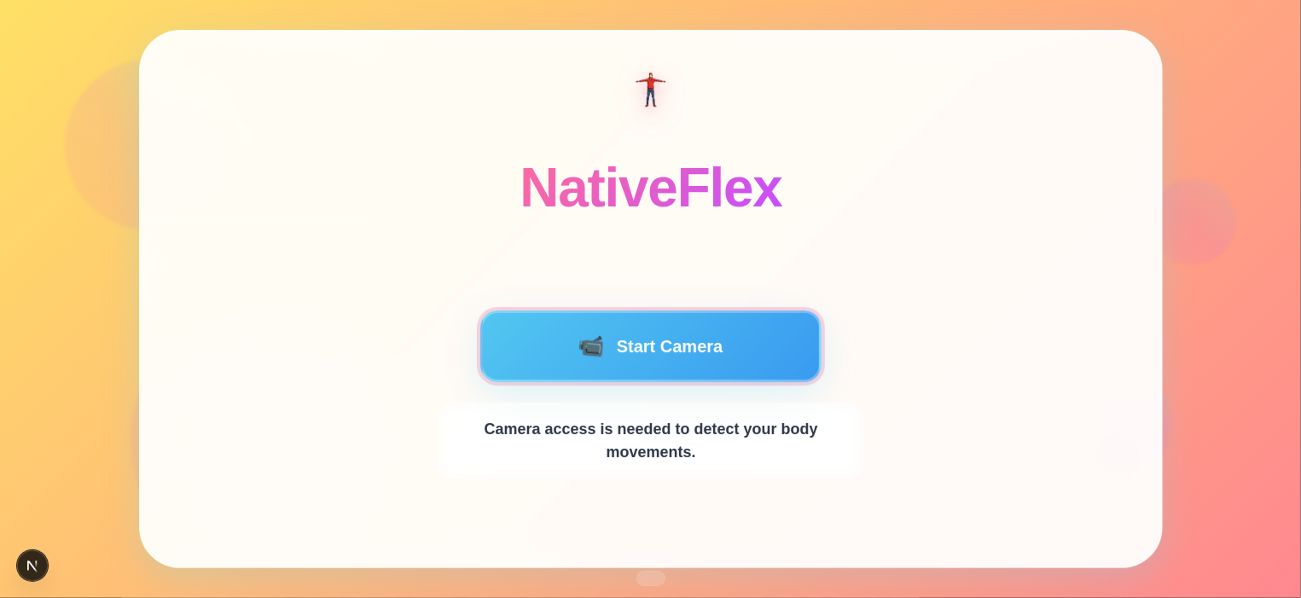
click at [664, 337] on button "📹 Start Camera" at bounding box center [650, 347] width 341 height 72
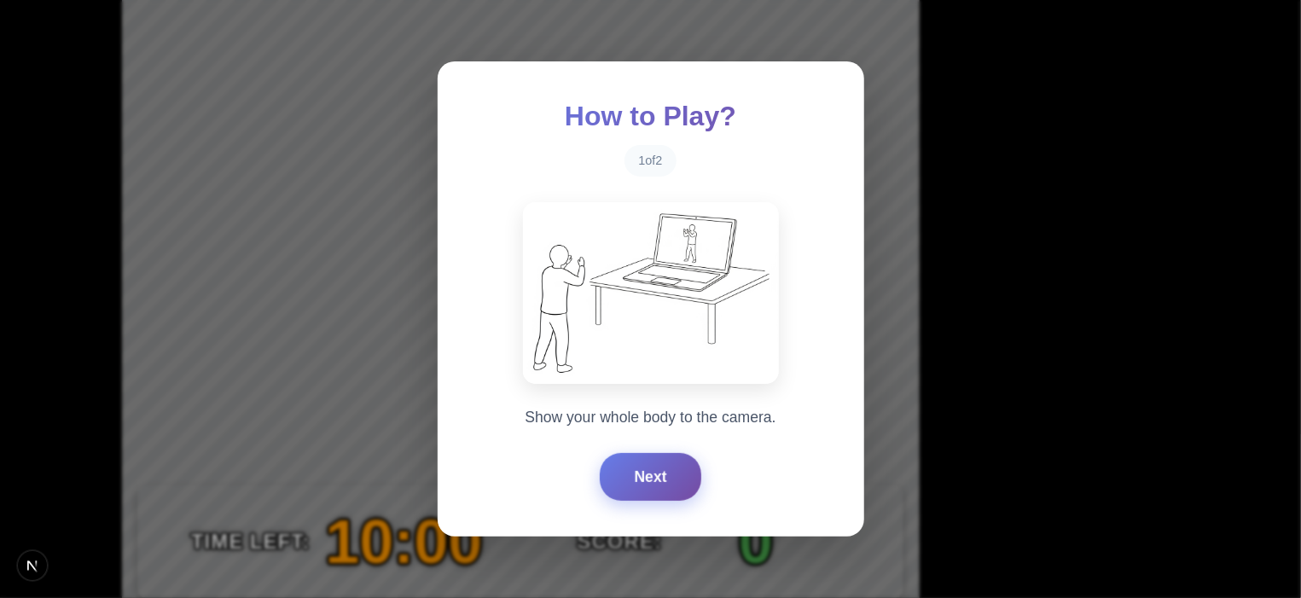
click at [642, 476] on button "Next" at bounding box center [650, 477] width 101 height 48
